Goal: Task Accomplishment & Management: Use online tool/utility

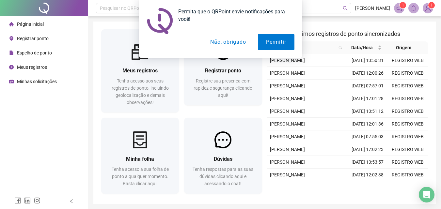
click at [229, 43] on button "Não, obrigado" at bounding box center [228, 42] width 52 height 16
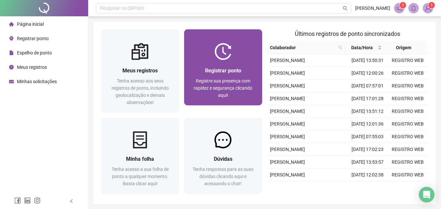
click at [215, 75] on div "Registrar ponto" at bounding box center [223, 71] width 62 height 8
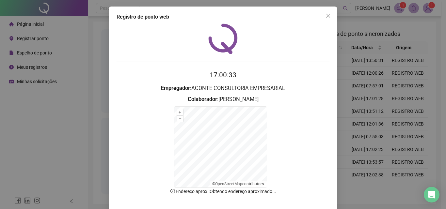
scroll to position [29, 0]
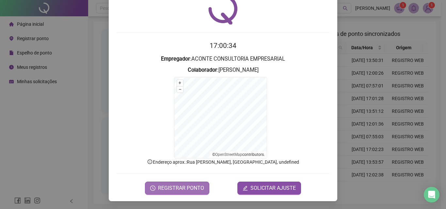
click at [171, 191] on span "REGISTRAR PONTO" at bounding box center [181, 189] width 46 height 8
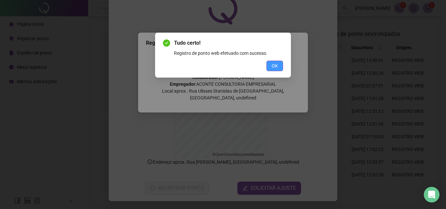
click at [272, 66] on span "OK" at bounding box center [275, 65] width 6 height 7
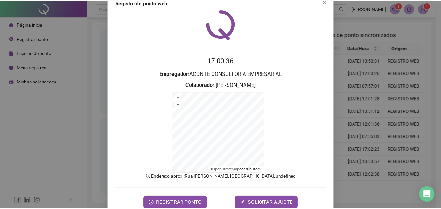
scroll to position [0, 0]
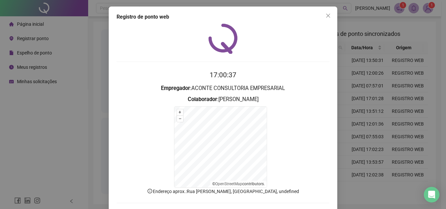
click at [331, 14] on div "Registro de ponto web 17:00:37 Empregador : ACONTE CONSULTORIA EMPRESARIAL Cola…" at bounding box center [223, 119] width 229 height 224
click at [328, 15] on icon "close" at bounding box center [328, 15] width 5 height 5
